Goal: Task Accomplishment & Management: Manage account settings

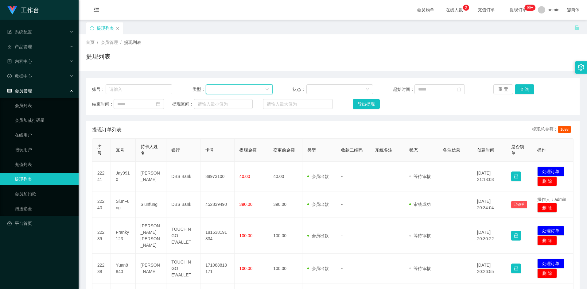
click at [224, 92] on div at bounding box center [237, 89] width 55 height 9
click at [195, 122] on div "提现订单列表 提现总金额： 1098" at bounding box center [332, 129] width 481 height 17
